Goal: Task Accomplishment & Management: Use online tool/utility

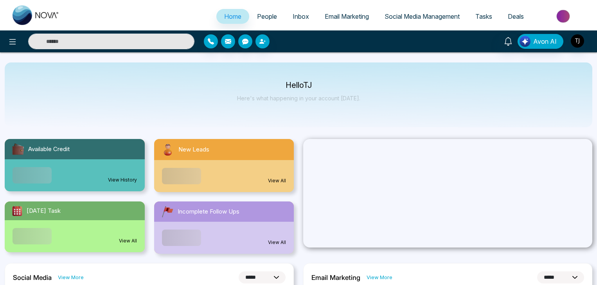
select select "*"
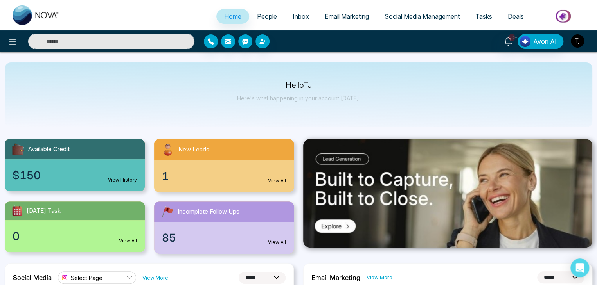
click at [573, 34] on button "button" at bounding box center [577, 41] width 14 height 14
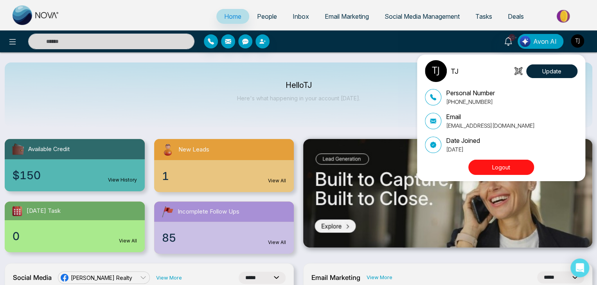
click at [372, 57] on div "TJ Update Personal Number [PHONE_NUMBER] Email [EMAIL_ADDRESS][DOMAIN_NAME] Dat…" at bounding box center [298, 142] width 597 height 285
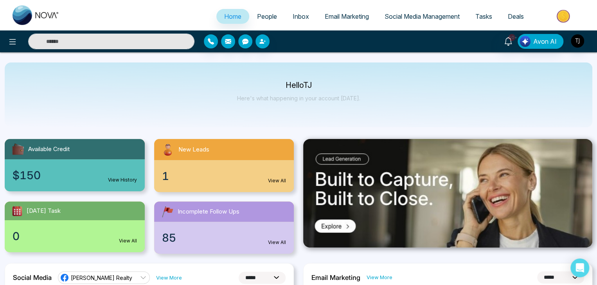
click at [404, 14] on span "Social Media Management" at bounding box center [421, 17] width 75 height 8
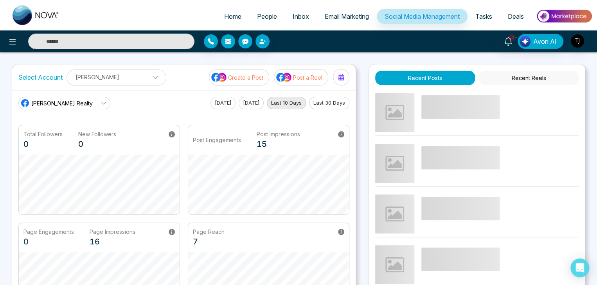
click at [262, 75] on p "Create a Post" at bounding box center [245, 78] width 35 height 8
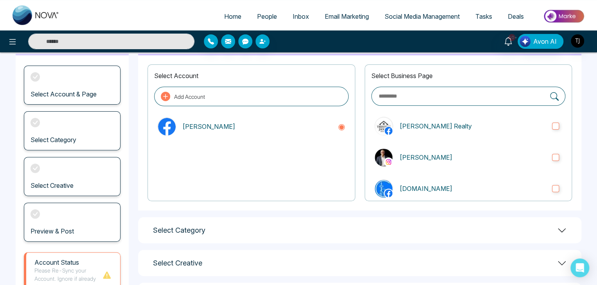
scroll to position [110, 0]
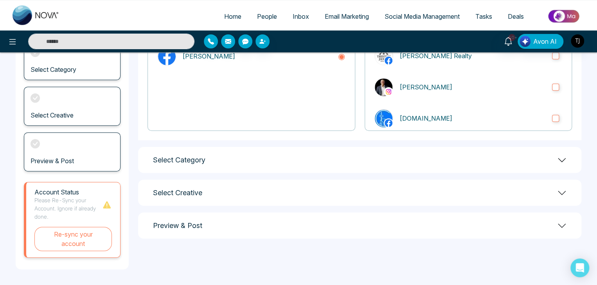
click at [555, 159] on div "Select Category" at bounding box center [359, 160] width 443 height 26
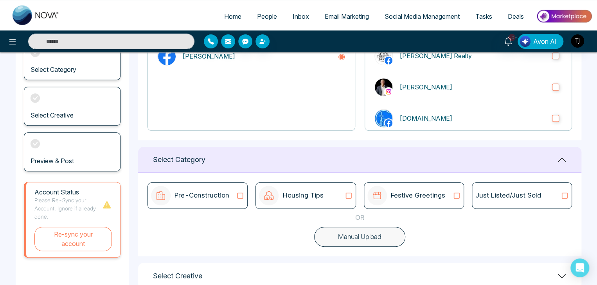
scroll to position [162, 0]
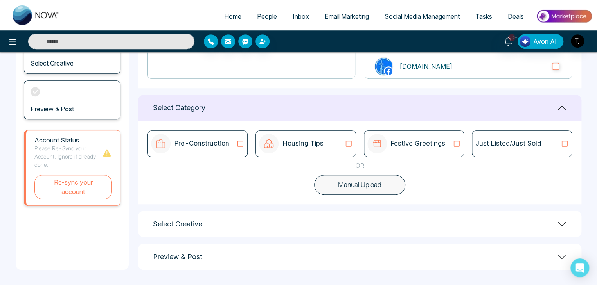
click at [557, 224] on icon at bounding box center [561, 224] width 9 height 9
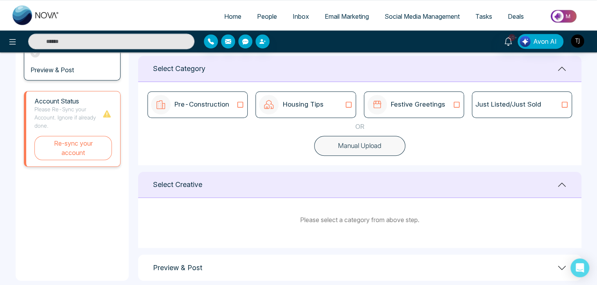
scroll to position [212, 0]
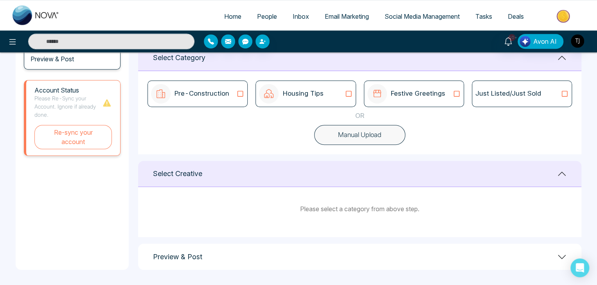
click at [553, 254] on div "Preview & Post" at bounding box center [359, 257] width 443 height 26
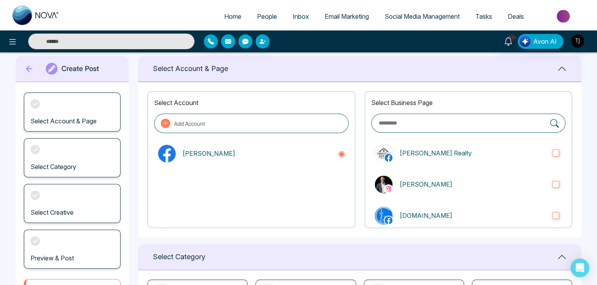
scroll to position [0, 0]
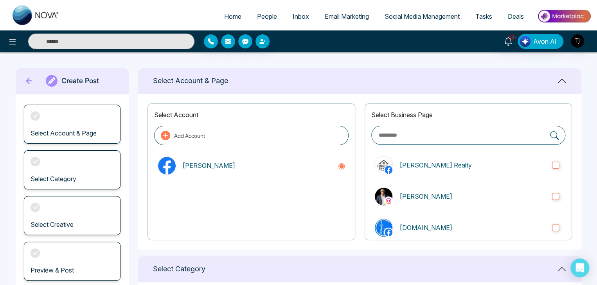
click at [48, 82] on icon at bounding box center [51, 80] width 7 height 7
click at [27, 77] on icon at bounding box center [29, 81] width 12 height 16
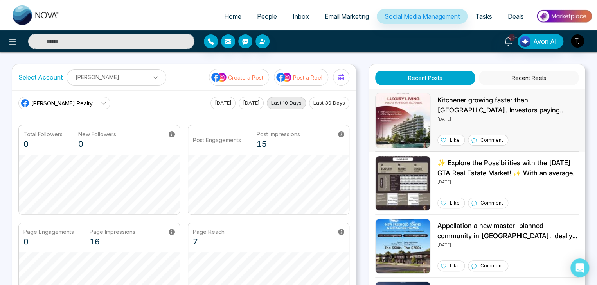
click at [418, 127] on img at bounding box center [402, 120] width 55 height 55
